Goal: Check status: Check status

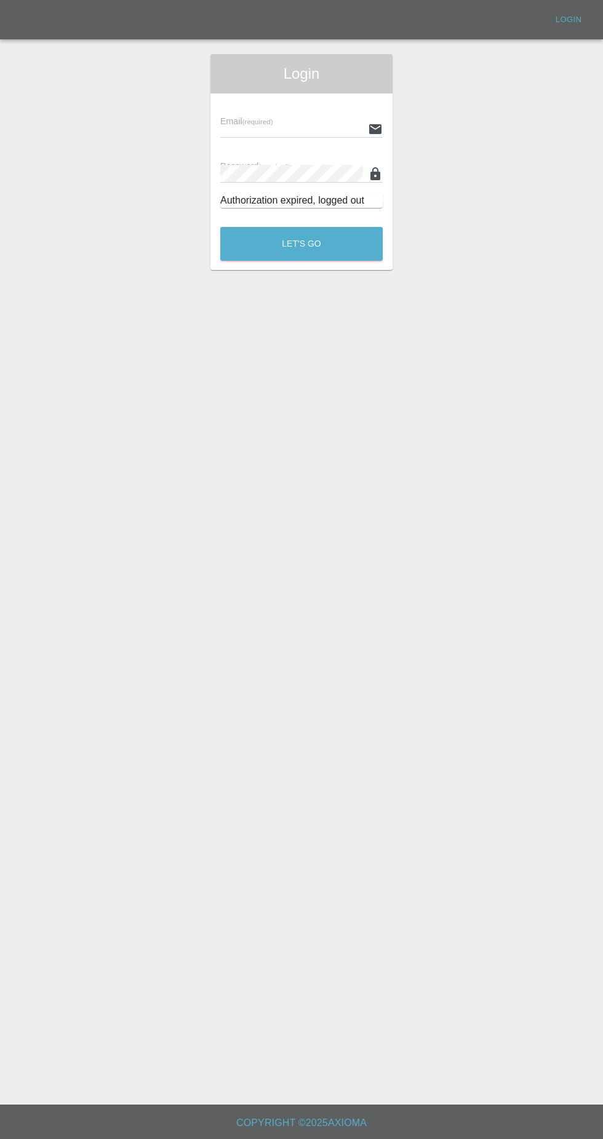
click at [296, 125] on input "text" at bounding box center [291, 129] width 143 height 18
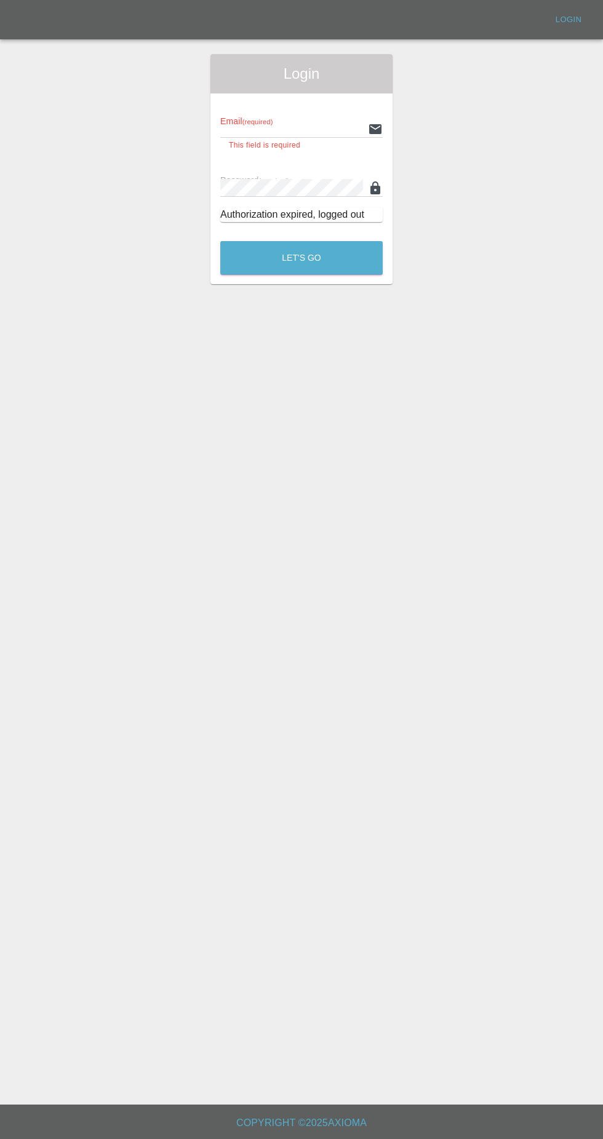
type input "[EMAIL_ADDRESS][DOMAIN_NAME]"
click at [220, 241] on button "Let's Go" at bounding box center [301, 258] width 162 height 34
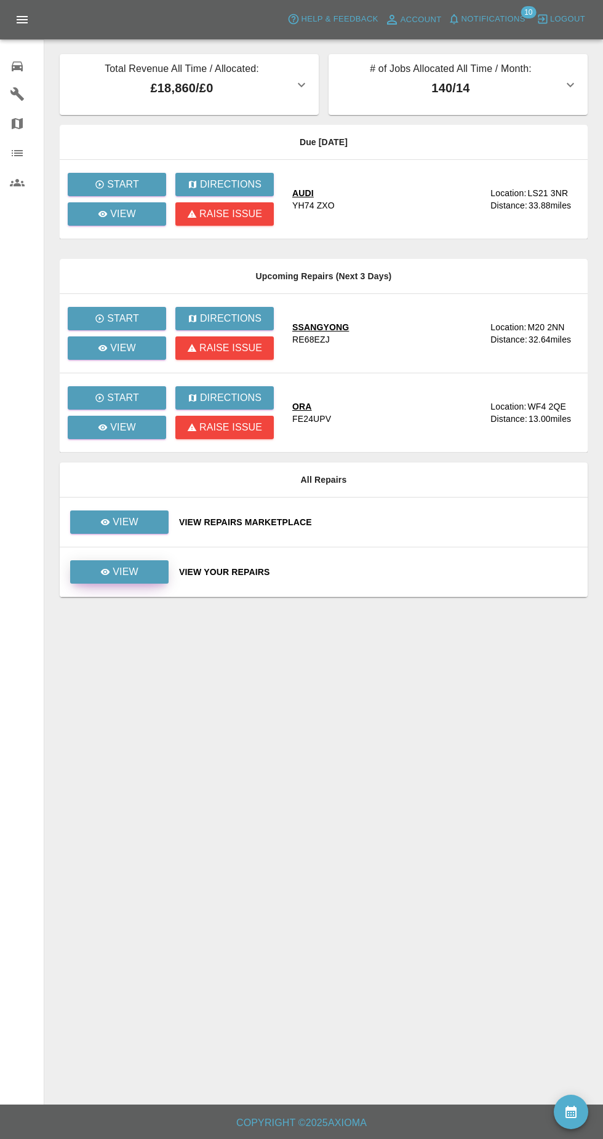
click at [137, 581] on link "View" at bounding box center [119, 571] width 98 height 23
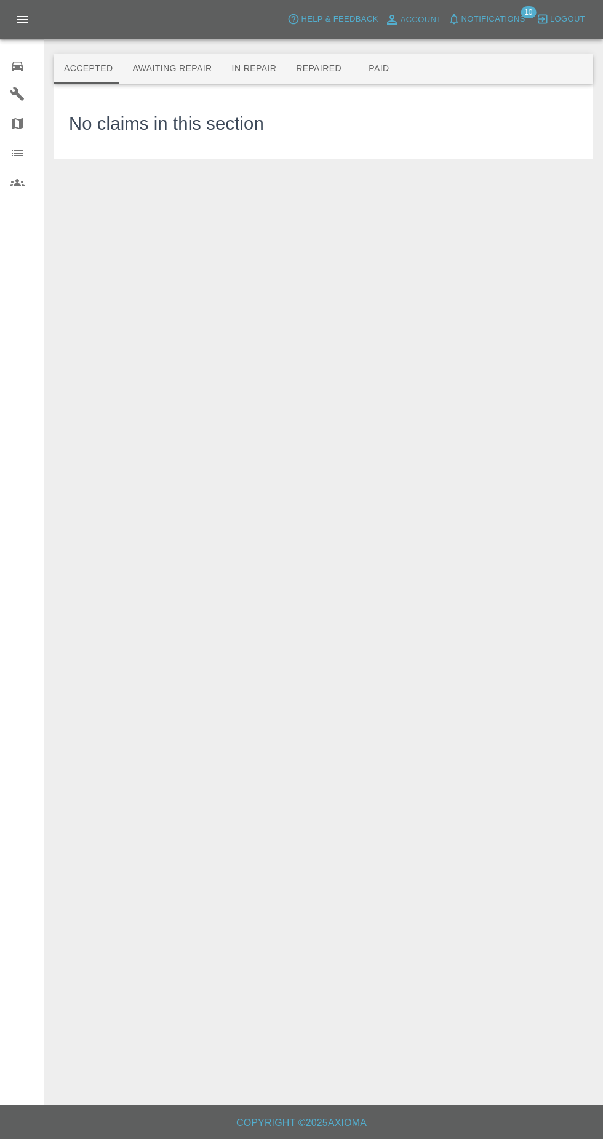
click at [190, 75] on button "Awaiting Repair" at bounding box center [171, 69] width 99 height 30
